Goal: Task Accomplishment & Management: Complete application form

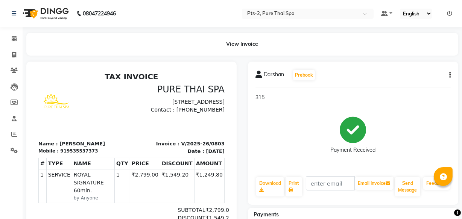
click at [451, 73] on div "Darshan Prebook 315 Payment Received Download Print Email Invoice Send Message …" at bounding box center [353, 133] width 210 height 143
click at [447, 74] on button "button" at bounding box center [448, 75] width 5 height 8
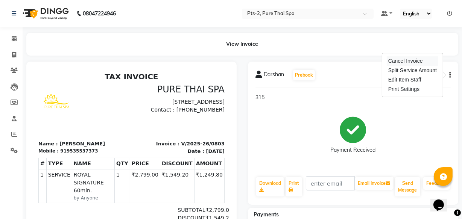
click at [414, 58] on div "Cancel Invoice" at bounding box center [412, 60] width 52 height 9
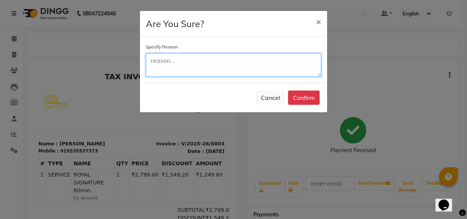
click at [259, 70] on textarea at bounding box center [233, 64] width 175 height 23
type textarea "change of duration"
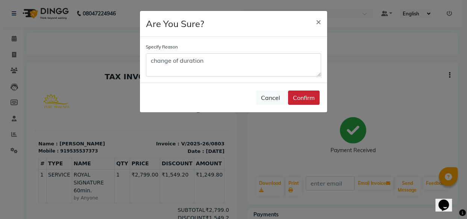
click at [298, 100] on button "Confirm" at bounding box center [304, 98] width 32 height 14
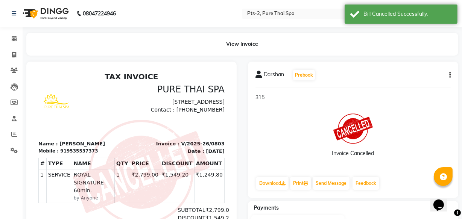
scroll to position [11, 0]
click at [14, 54] on icon at bounding box center [14, 55] width 4 height 6
select select "service"
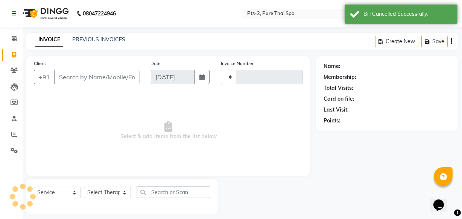
type input "0804"
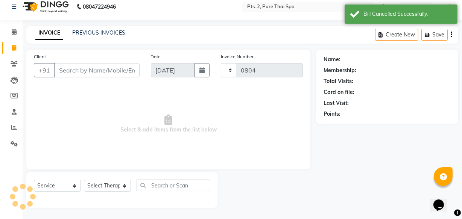
select select "5391"
click at [71, 71] on input "Client" at bounding box center [96, 70] width 85 height 14
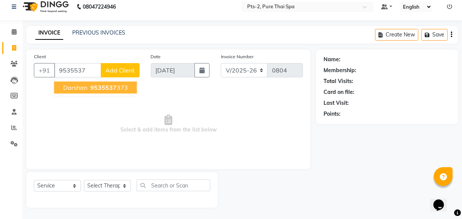
click at [82, 83] on button "Darshan 9535537 373" at bounding box center [95, 88] width 83 height 12
type input "9535537373"
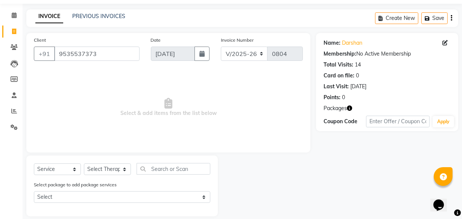
scroll to position [32, 0]
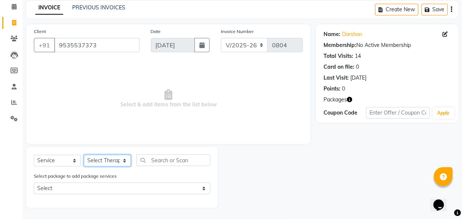
click at [111, 158] on select "Select Therapist AMOO Anyone [PERSON_NAME] [PERSON_NAME] [PERSON_NAME] [PERSON_…" at bounding box center [107, 161] width 47 height 12
select select "35985"
click at [84, 155] on select "Select Therapist AMOO Anyone [PERSON_NAME] [PERSON_NAME] [PERSON_NAME] [PERSON_…" at bounding box center [107, 161] width 47 height 12
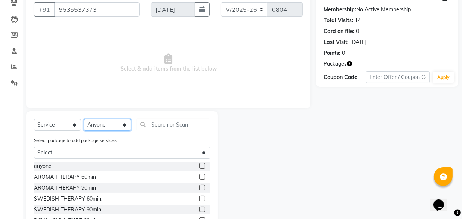
scroll to position [108, 0]
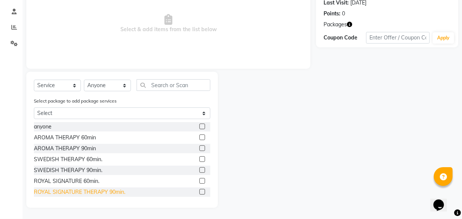
click at [78, 190] on div "ROYAL SIGNATURE THERAPY 90min." at bounding box center [79, 192] width 91 height 8
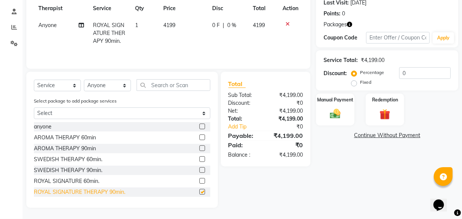
checkbox input "false"
click at [378, 108] on img at bounding box center [385, 115] width 18 height 14
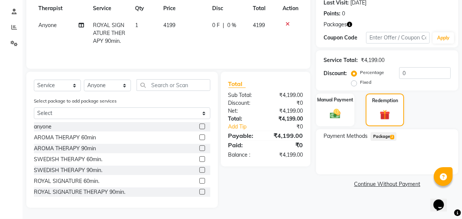
click at [391, 139] on span "Package 2" at bounding box center [383, 136] width 26 height 9
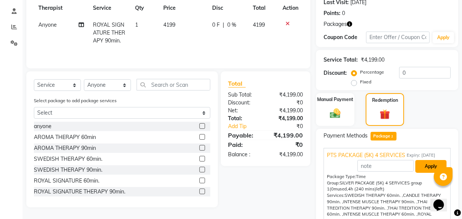
click at [421, 168] on button "Apply" at bounding box center [430, 166] width 31 height 13
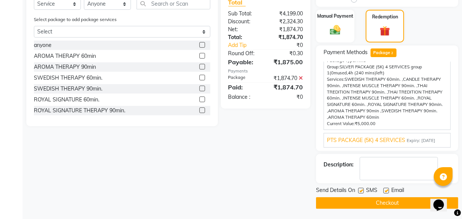
scroll to position [192, 0]
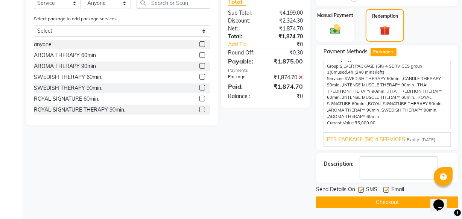
click at [386, 188] on label at bounding box center [386, 190] width 6 height 6
click at [386, 188] on input "checkbox" at bounding box center [385, 190] width 5 height 5
checkbox input "false"
click at [359, 186] on div "SMS" at bounding box center [370, 190] width 25 height 9
click at [361, 191] on label at bounding box center [361, 190] width 6 height 6
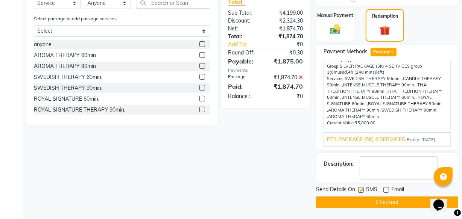
click at [361, 191] on input "checkbox" at bounding box center [360, 190] width 5 height 5
checkbox input "false"
click at [386, 169] on textarea at bounding box center [398, 167] width 78 height 23
type textarea "315"
click at [400, 199] on button "Checkout" at bounding box center [387, 203] width 142 height 12
